Goal: Find specific page/section: Find specific page/section

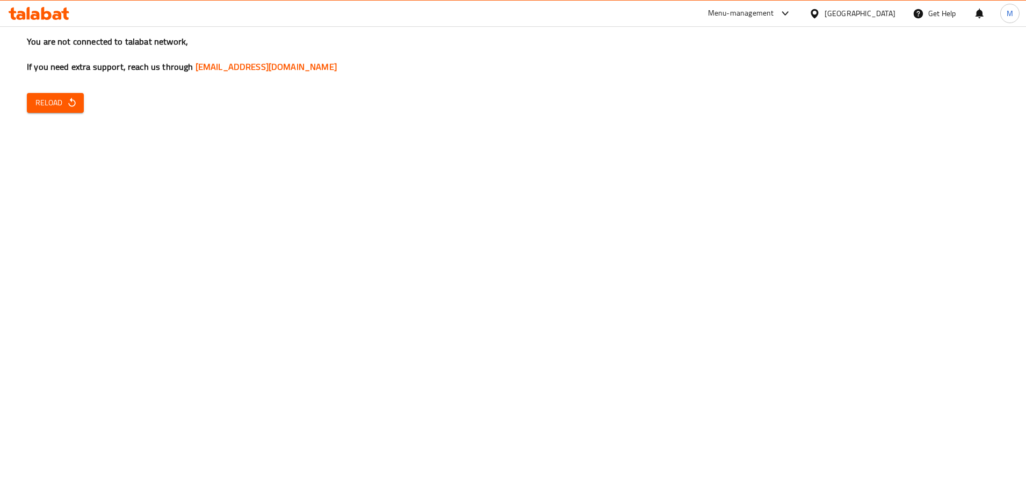
click at [61, 101] on span "Reload" at bounding box center [55, 102] width 40 height 13
click at [52, 105] on span "Reload" at bounding box center [55, 102] width 40 height 13
click at [774, 9] on div "Menu-management" at bounding box center [741, 13] width 66 height 13
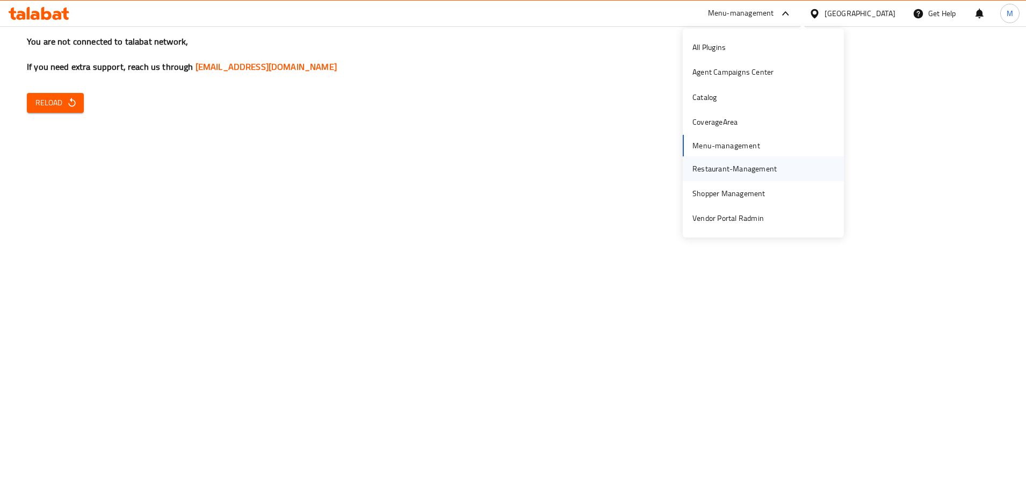
click at [717, 172] on div "Restaurant-Management" at bounding box center [734, 169] width 84 height 12
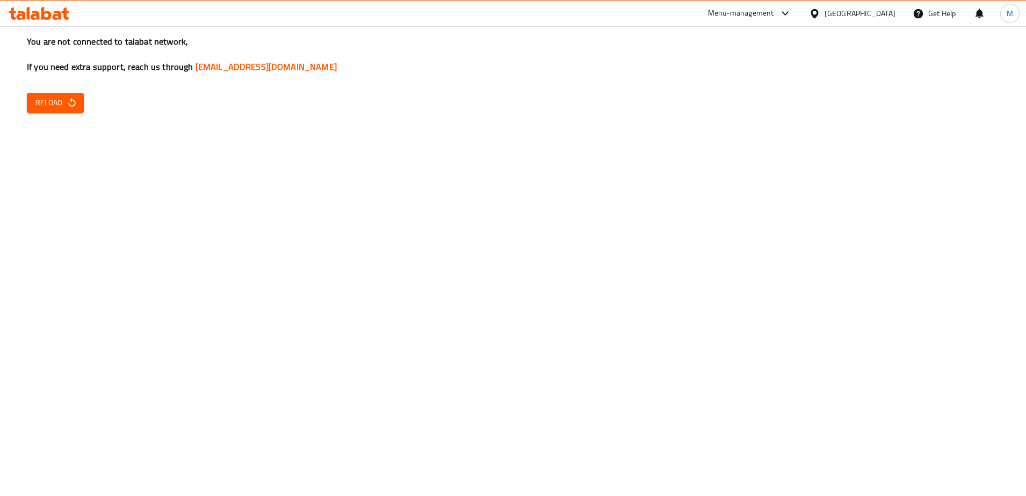
click at [774, 14] on div "Menu-management" at bounding box center [741, 13] width 66 height 13
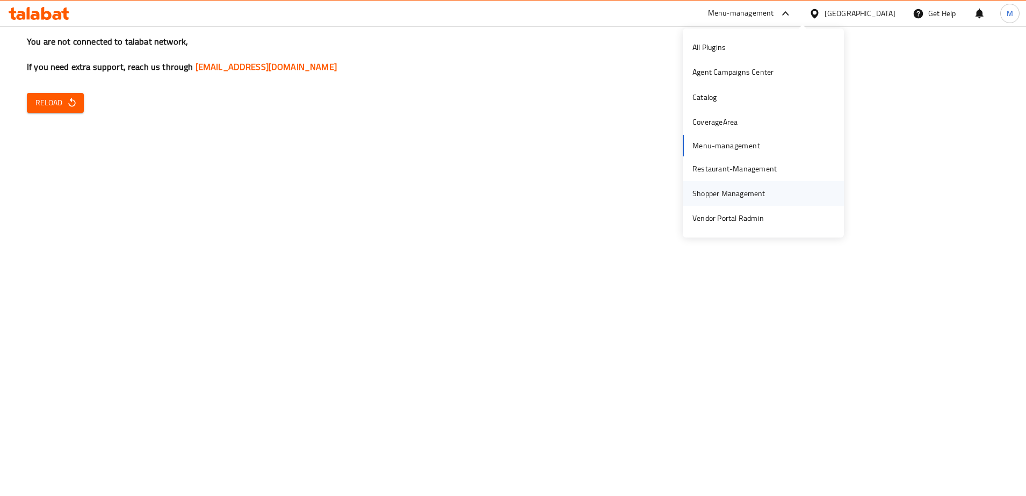
click at [718, 198] on div "Shopper Management" at bounding box center [728, 193] width 73 height 12
